Goal: Obtain resource: Download file/media

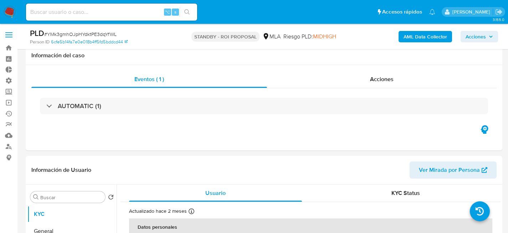
select select "10"
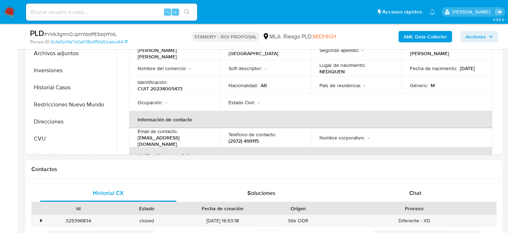
scroll to position [173, 0]
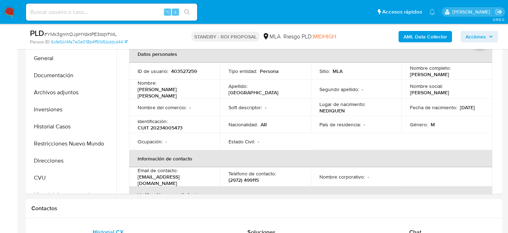
click at [96, 14] on input at bounding box center [111, 11] width 171 height 9
paste input "YMk3gmhOJpHYdktPE3dqYfWL"
click at [61, 120] on button "Historial Casos" at bounding box center [68, 126] width 83 height 17
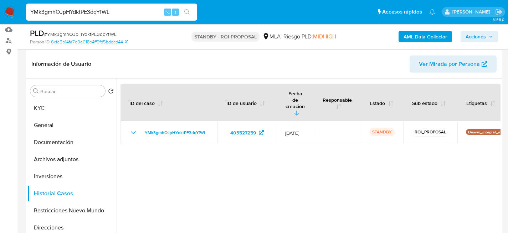
scroll to position [37, 0]
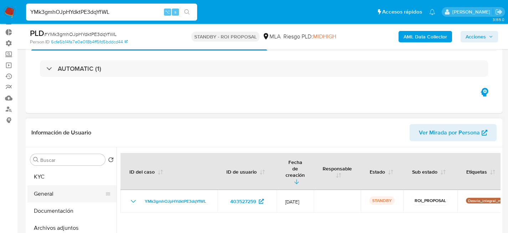
drag, startPoint x: 51, startPoint y: 223, endPoint x: 43, endPoint y: 190, distance: 34.0
click at [51, 223] on button "Archivos adjuntos" at bounding box center [71, 228] width 89 height 17
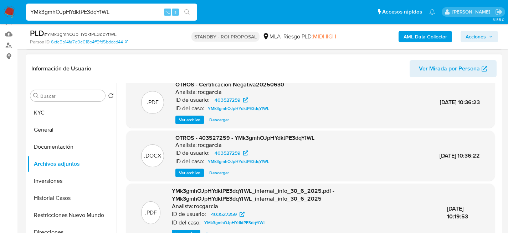
scroll to position [68, 0]
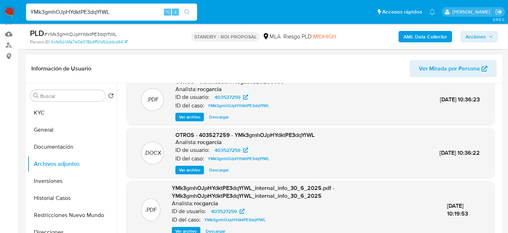
click at [218, 170] on span "Descargar" at bounding box center [219, 170] width 20 height 7
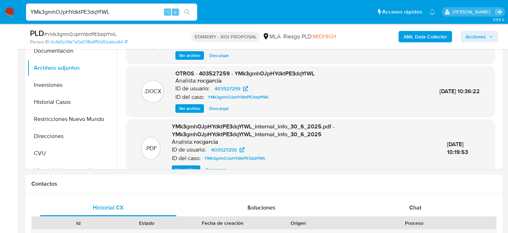
scroll to position [28, 0]
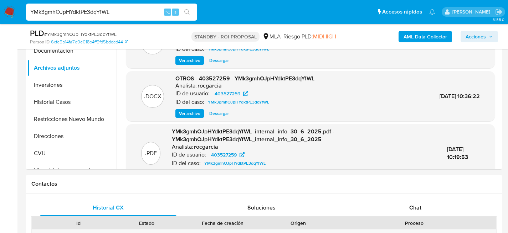
click at [102, 8] on input "YMk3gmhOJpHYdktPE3dqYfWL" at bounding box center [111, 11] width 171 height 9
paste input "VkIBkgxOYSQrPwYdr5ssf0PQ"
type input "VkIBkgxOYSQrPwYdr5ssf0PQ"
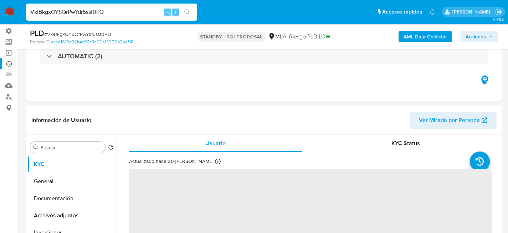
scroll to position [138, 0]
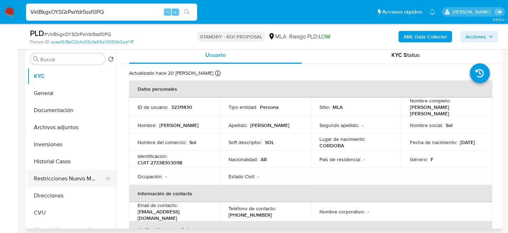
select select "10"
click at [64, 177] on button "Restricciones Nuevo Mundo" at bounding box center [68, 178] width 83 height 17
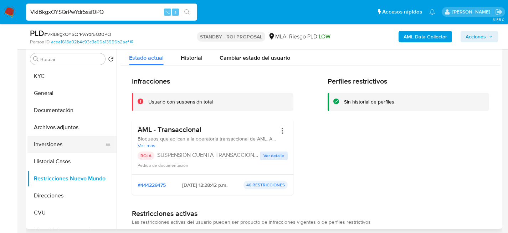
click at [51, 136] on button "Inversiones" at bounding box center [68, 144] width 83 height 17
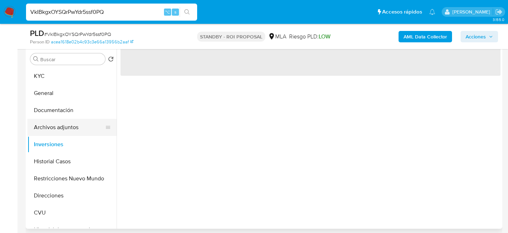
click at [51, 130] on button "Archivos adjuntos" at bounding box center [68, 127] width 83 height 17
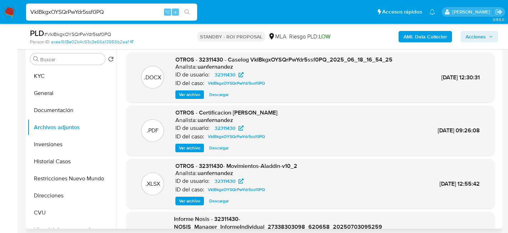
click at [215, 94] on span "Descargar" at bounding box center [219, 94] width 20 height 7
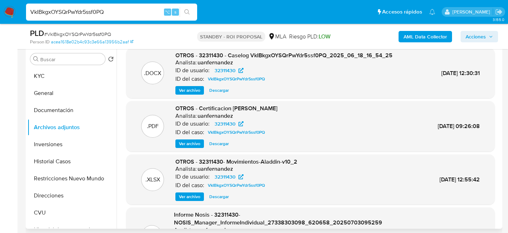
scroll to position [0, 0]
